Goal: Task Accomplishment & Management: Manage account settings

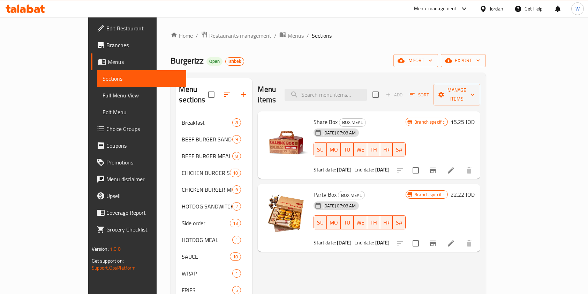
click at [209, 39] on span "Restaurants management" at bounding box center [240, 35] width 62 height 8
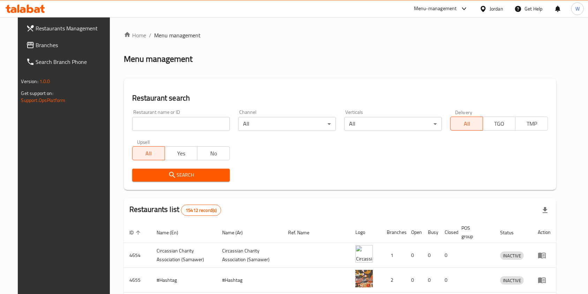
click at [176, 123] on div "Home / Menu management Menu management Restaurant search Restaurant name or ID …" at bounding box center [340, 244] width 433 height 427
click at [174, 123] on input "search" at bounding box center [181, 124] width 98 height 14
type input "burgerizz"
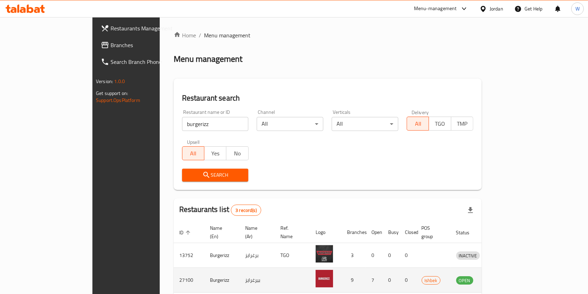
click at [502, 277] on icon "enhanced table" at bounding box center [499, 280] width 8 height 6
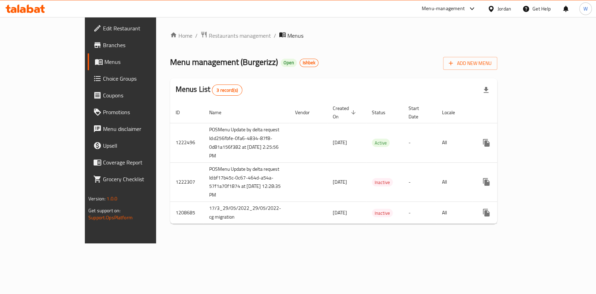
click at [103, 47] on span "Branches" at bounding box center [141, 45] width 76 height 8
click at [104, 64] on span "Menus" at bounding box center [141, 62] width 74 height 8
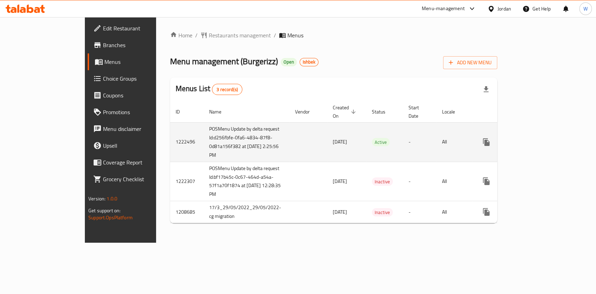
click at [541, 138] on icon "enhanced table" at bounding box center [536, 142] width 8 height 8
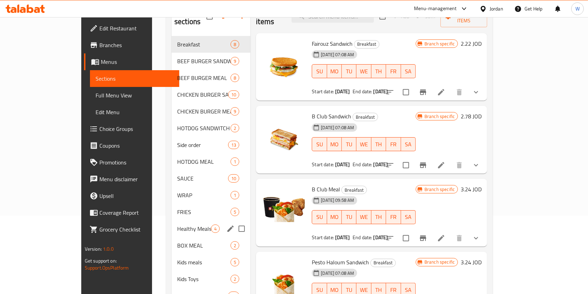
scroll to position [93, 0]
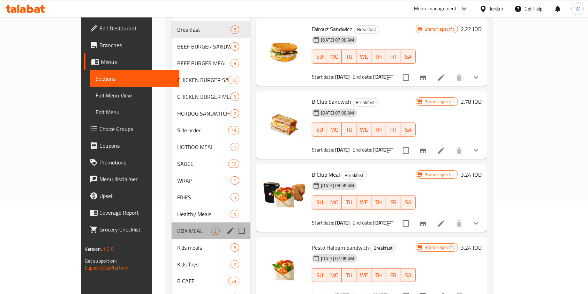
click at [172, 225] on div "BOX MEAL 2" at bounding box center [211, 230] width 79 height 17
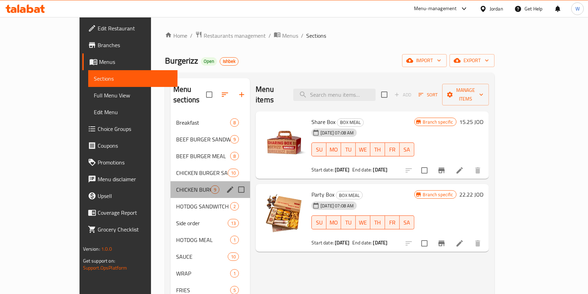
click at [171, 186] on div "CHICKEN BURGER MEAL 9" at bounding box center [211, 189] width 80 height 17
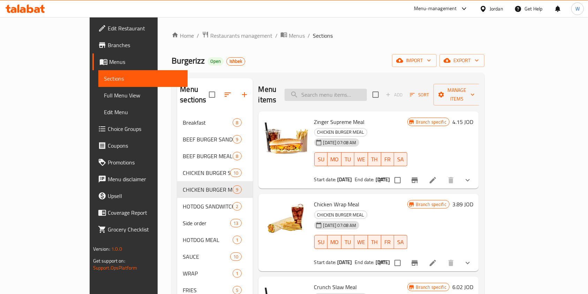
click at [360, 89] on input "search" at bounding box center [326, 95] width 82 height 12
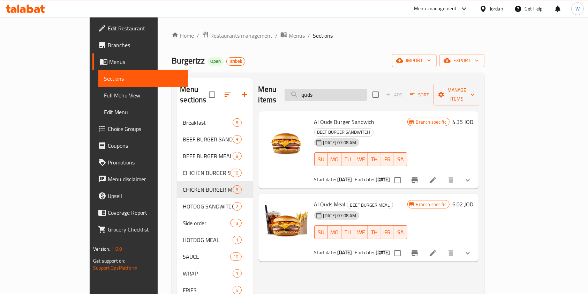
click at [346, 89] on input "quds" at bounding box center [326, 95] width 82 height 12
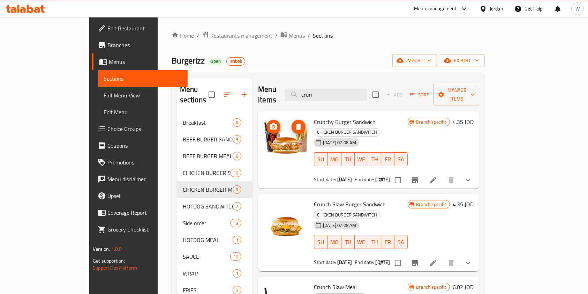
type input "crun"
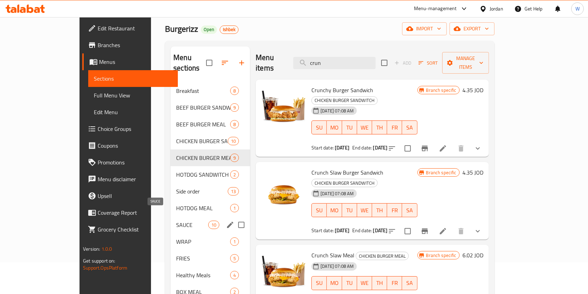
scroll to position [46, 0]
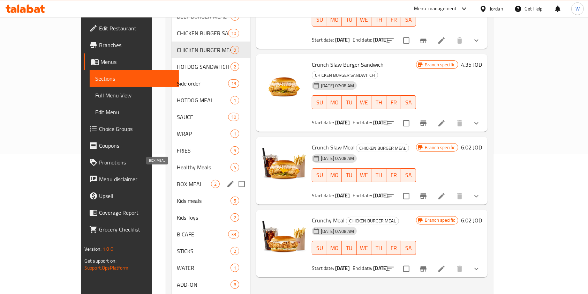
click at [177, 180] on span "BOX MEAL" at bounding box center [194, 184] width 34 height 8
